Goal: Information Seeking & Learning: Obtain resource

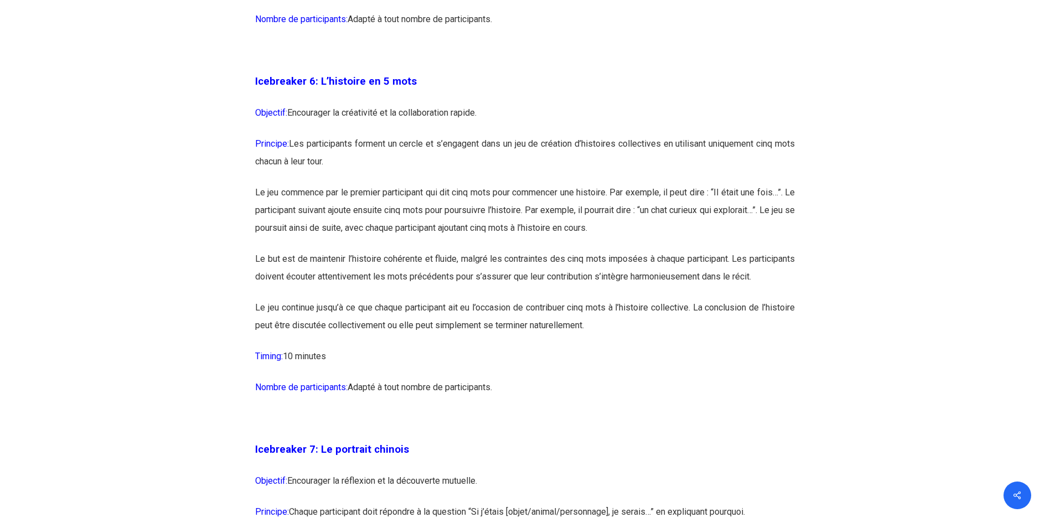
scroll to position [2435, 0]
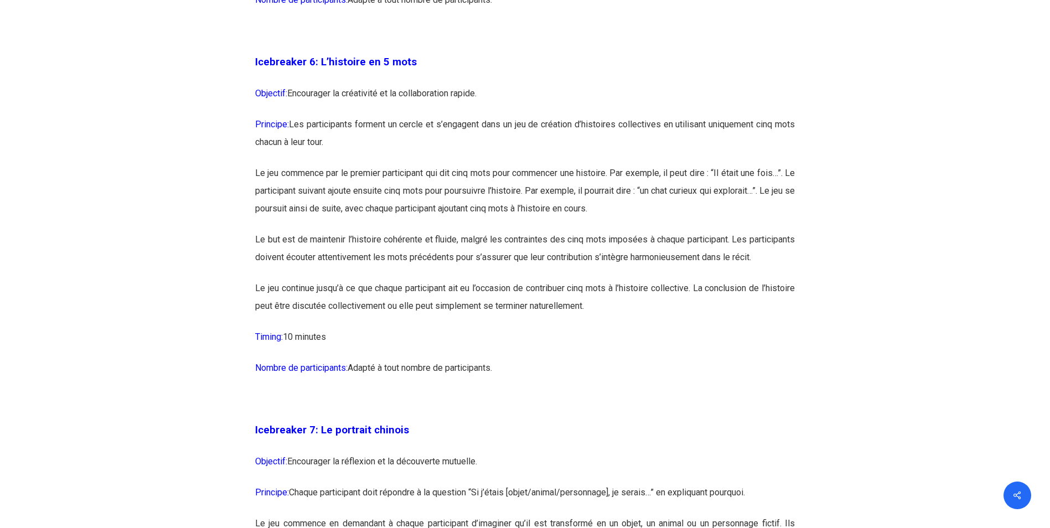
drag, startPoint x: 319, startPoint y: 79, endPoint x: 565, endPoint y: 385, distance: 392.4
copy div "L’ipsumdol si 0 amet Consecte: Adipiscing el seddoeiusm te in utlaboreetdol mag…"
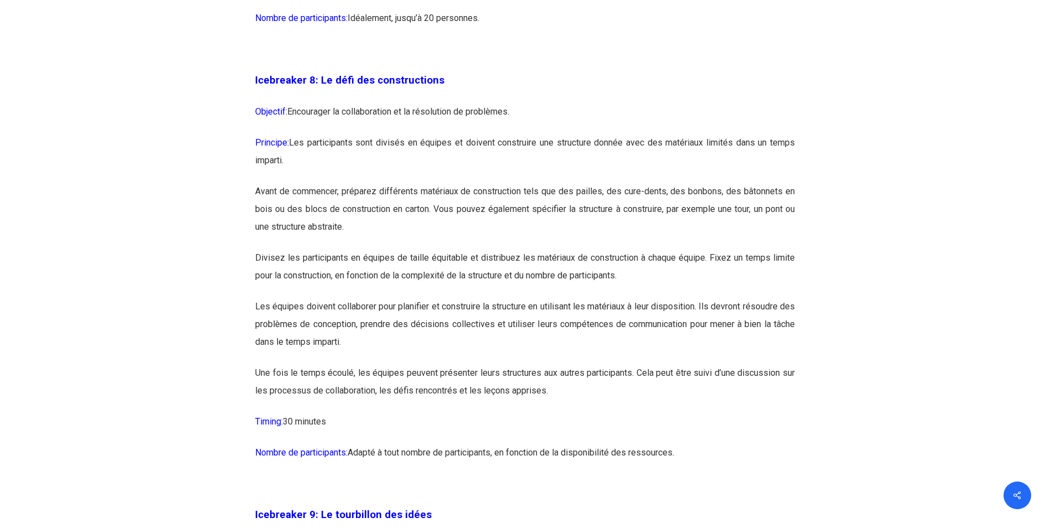
scroll to position [3154, 0]
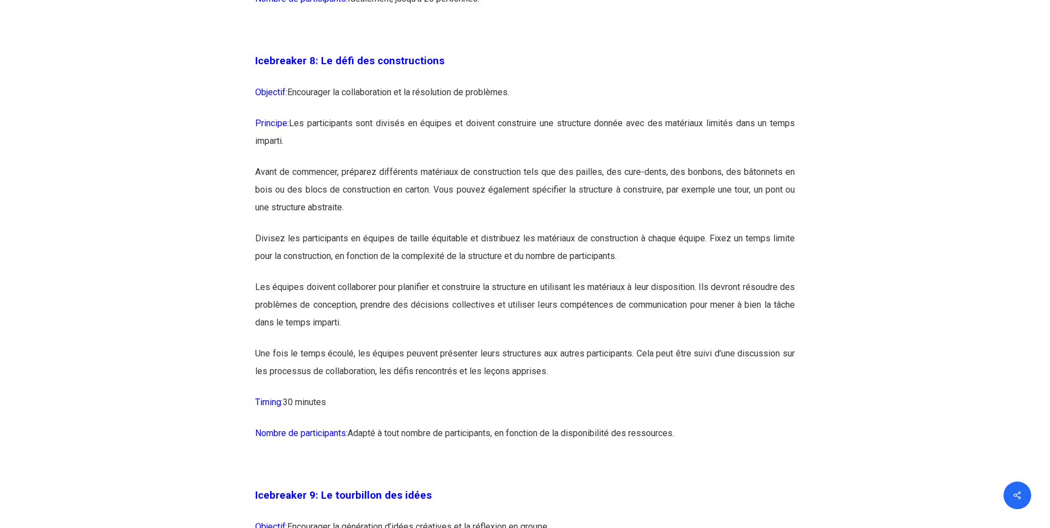
drag, startPoint x: 317, startPoint y: 95, endPoint x: 703, endPoint y: 470, distance: 538.5
copy div "Lo ipsu dol sitametconsec Adipisci: Elitseddoe te incididuntutl et do magnaaliq…"
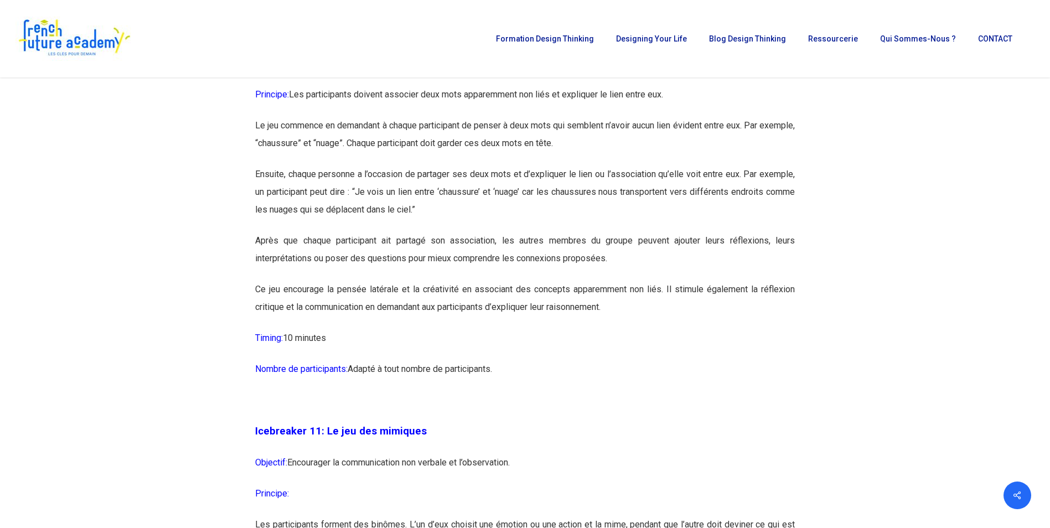
scroll to position [3984, 0]
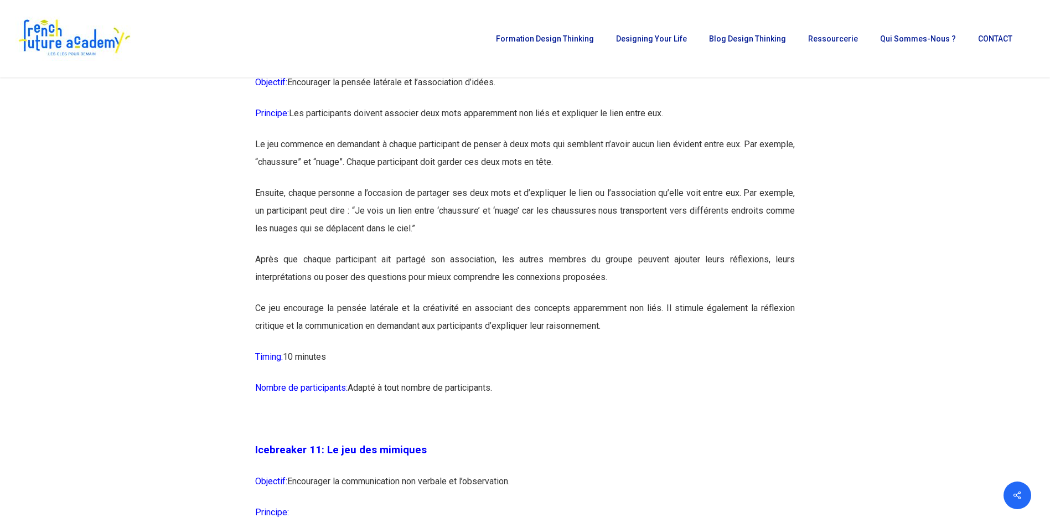
drag, startPoint x: 324, startPoint y: 87, endPoint x: 551, endPoint y: 431, distance: 411.3
drag, startPoint x: 551, startPoint y: 431, endPoint x: 478, endPoint y: 294, distance: 154.2
copy div "Lo ips dol sitametconse Adipisci: Elitseddoe te incidi utlabore et d’magnaaliqu…"
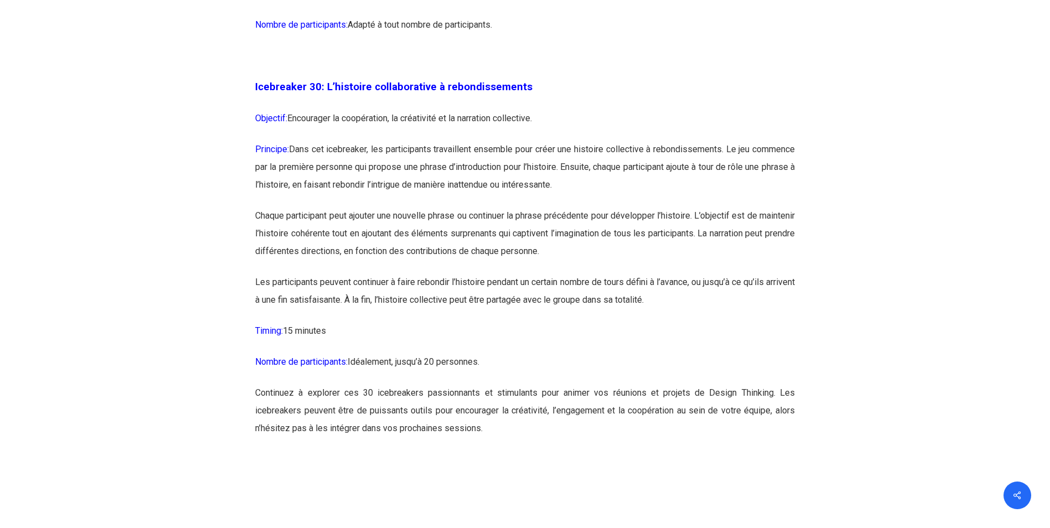
scroll to position [11067, 0]
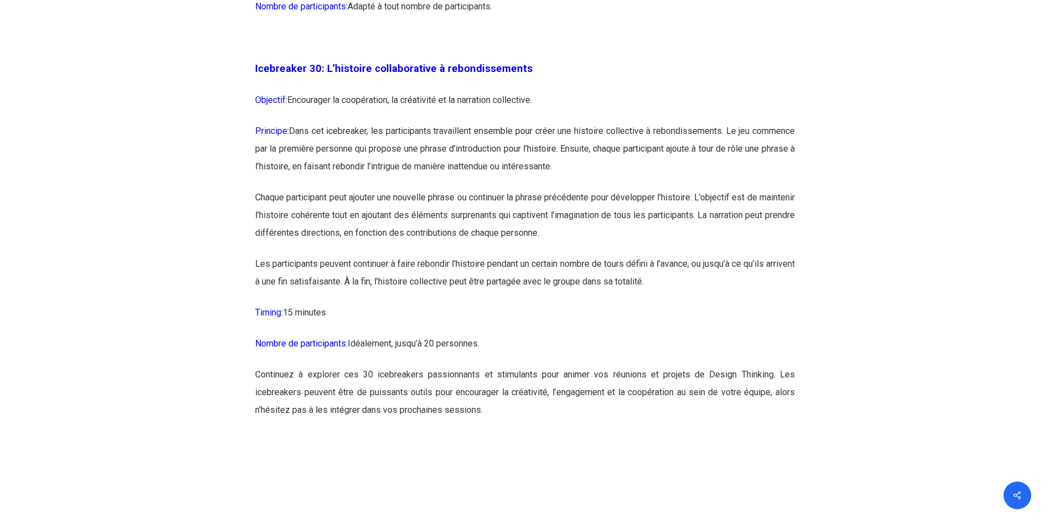
drag, startPoint x: 325, startPoint y: 118, endPoint x: 649, endPoint y: 388, distance: 421.2
copy div "L’ipsumdol sitametconsec a elitseddoeiusmo Temporin: Utlaboreet do magnaaliqua,…"
